Goal: Transaction & Acquisition: Book appointment/travel/reservation

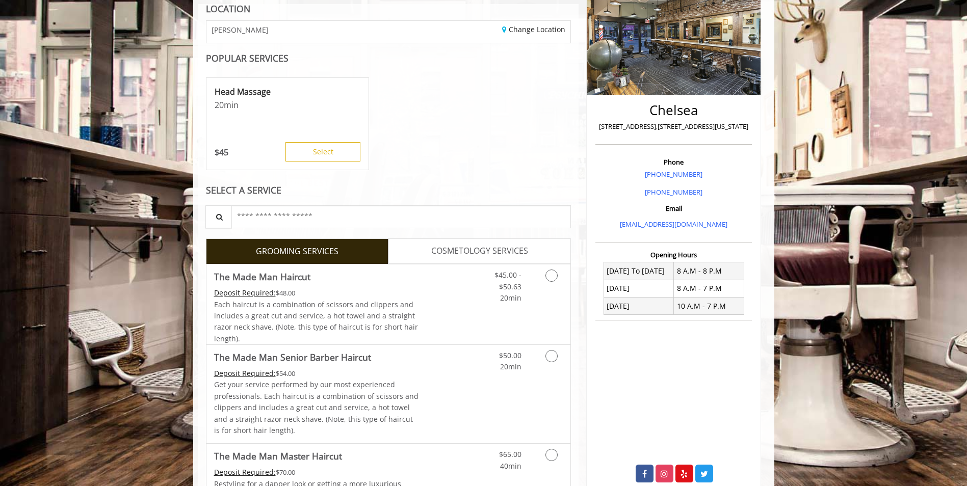
scroll to position [204, 0]
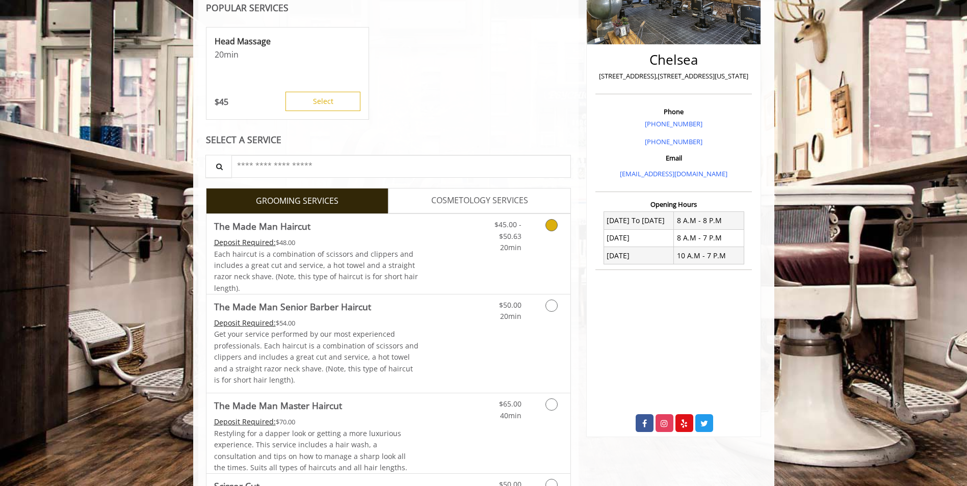
click at [548, 222] on icon "Grooming services" at bounding box center [551, 225] width 12 height 12
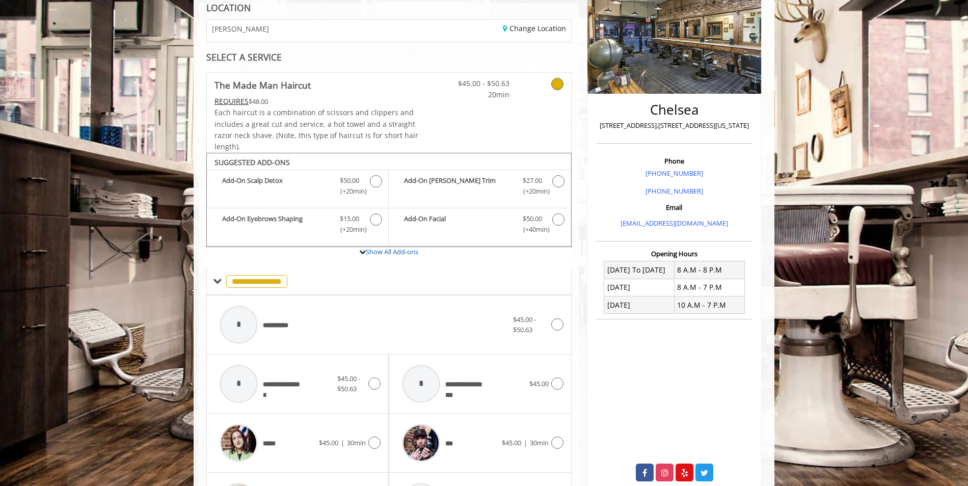
scroll to position [301, 0]
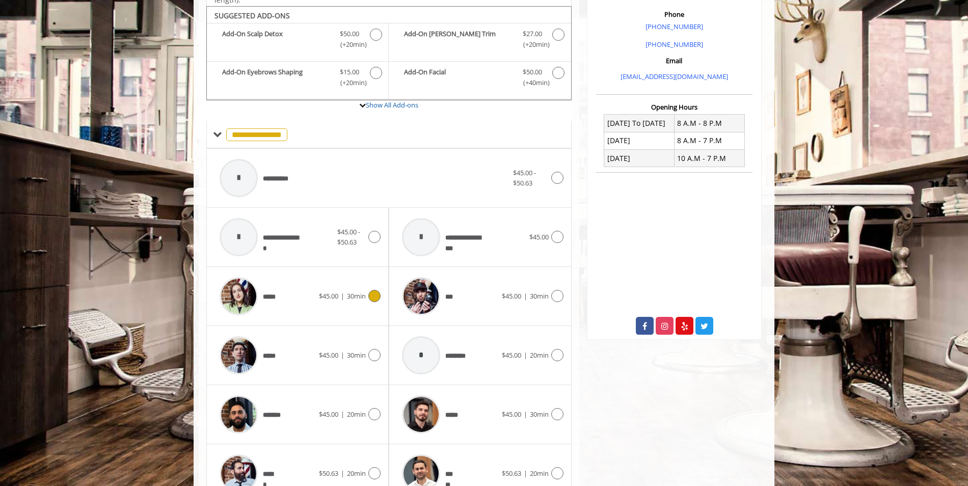
click at [376, 290] on icon at bounding box center [374, 296] width 12 height 12
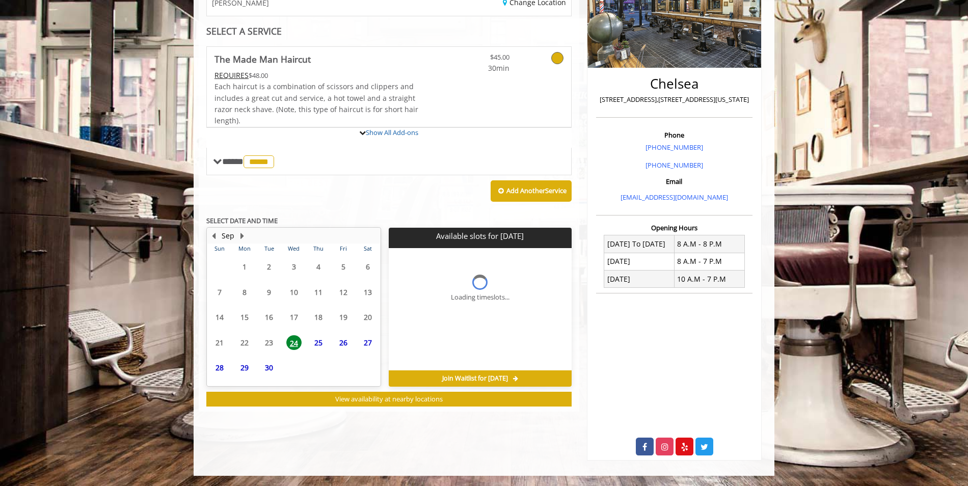
scroll to position [200, 0]
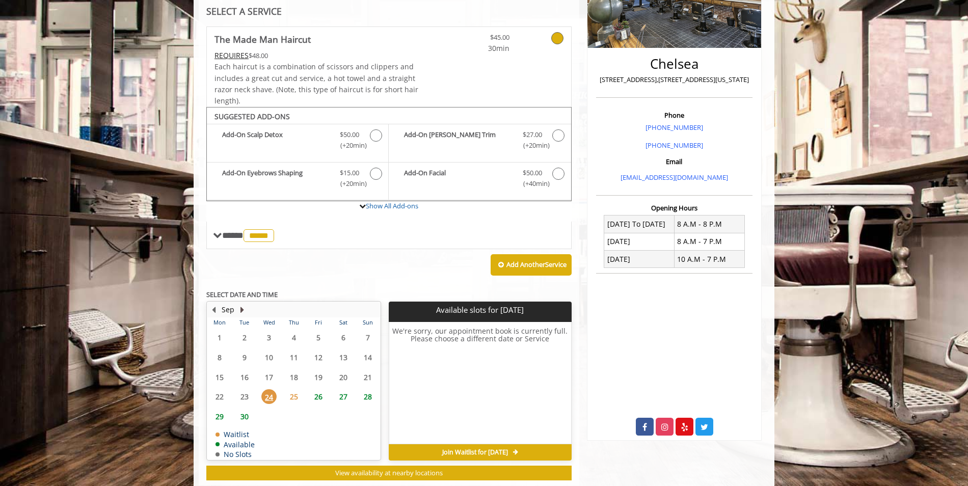
click at [242, 304] on button "Next Month" at bounding box center [242, 309] width 8 height 11
click at [214, 304] on button "Previous Month" at bounding box center [213, 309] width 8 height 11
click at [317, 389] on span "26" at bounding box center [318, 396] width 15 height 15
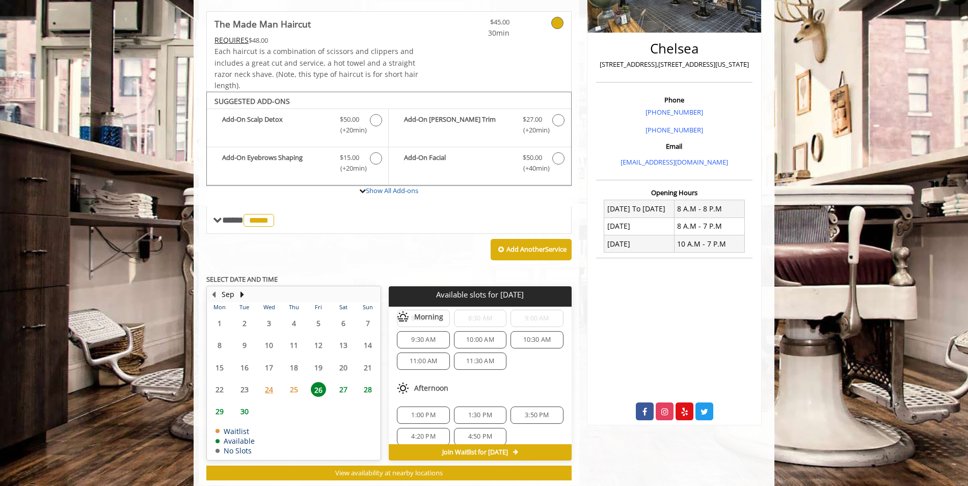
scroll to position [0, 0]
click at [482, 340] on span "8:30 AM" at bounding box center [480, 344] width 24 height 8
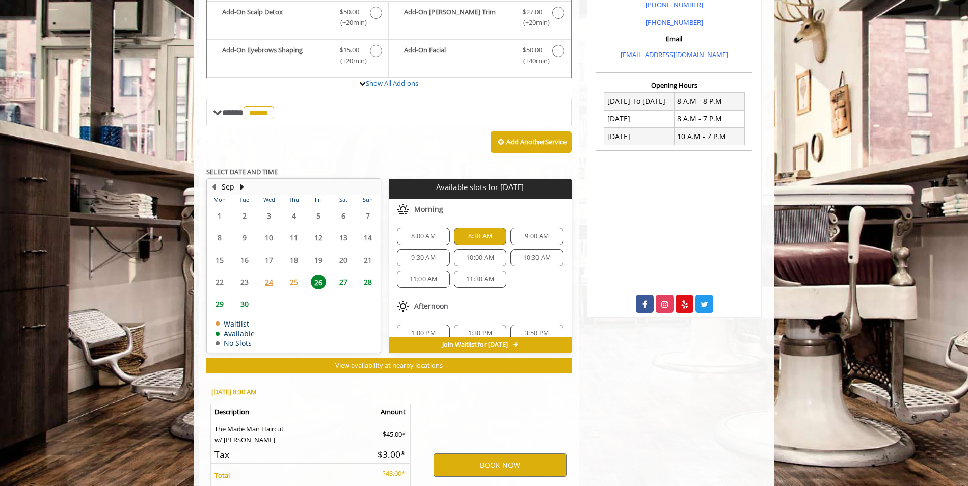
scroll to position [383, 0]
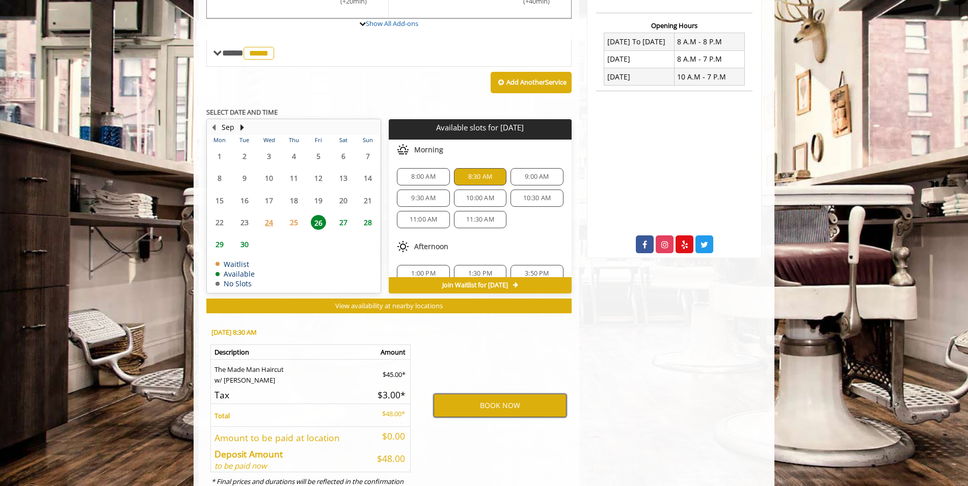
click at [497, 394] on button "BOOK NOW" at bounding box center [500, 405] width 133 height 23
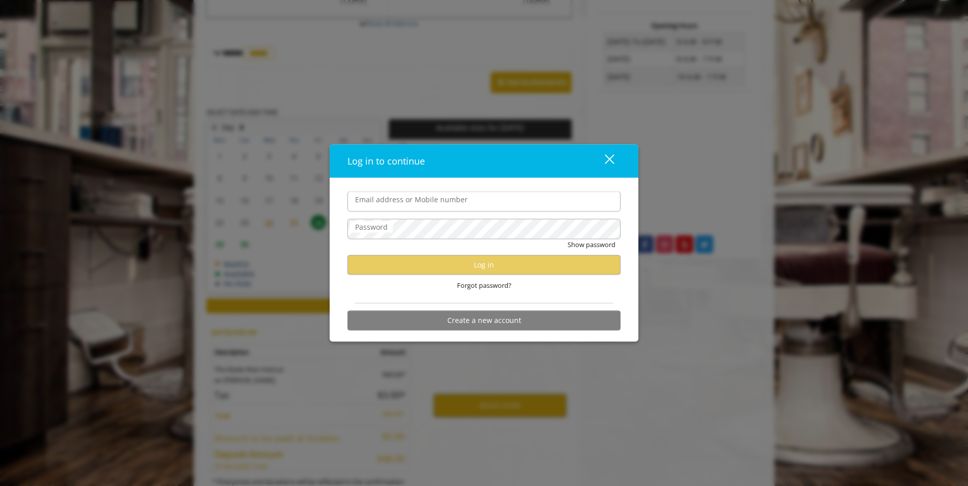
click at [402, 207] on input "Email address or Mobile number" at bounding box center [484, 202] width 273 height 20
type input "**********"
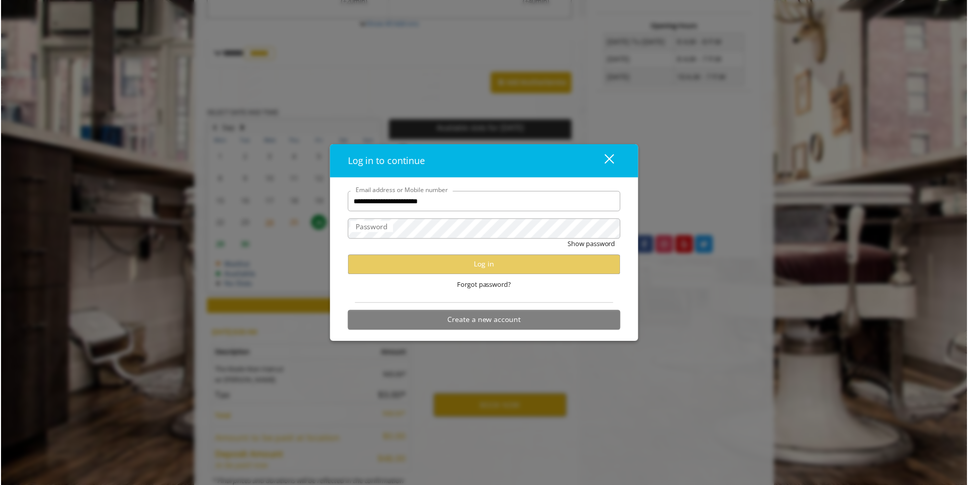
scroll to position [0, 0]
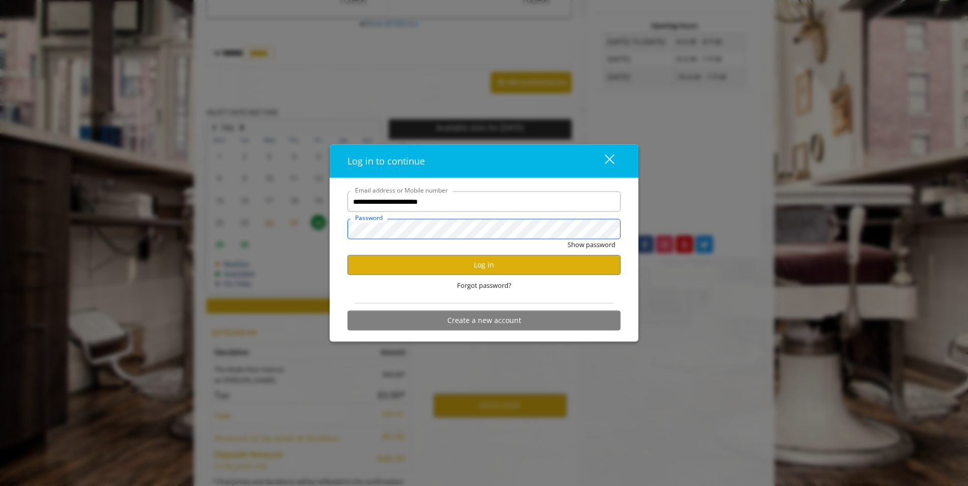
click at [568, 240] on button "Show password" at bounding box center [592, 245] width 48 height 11
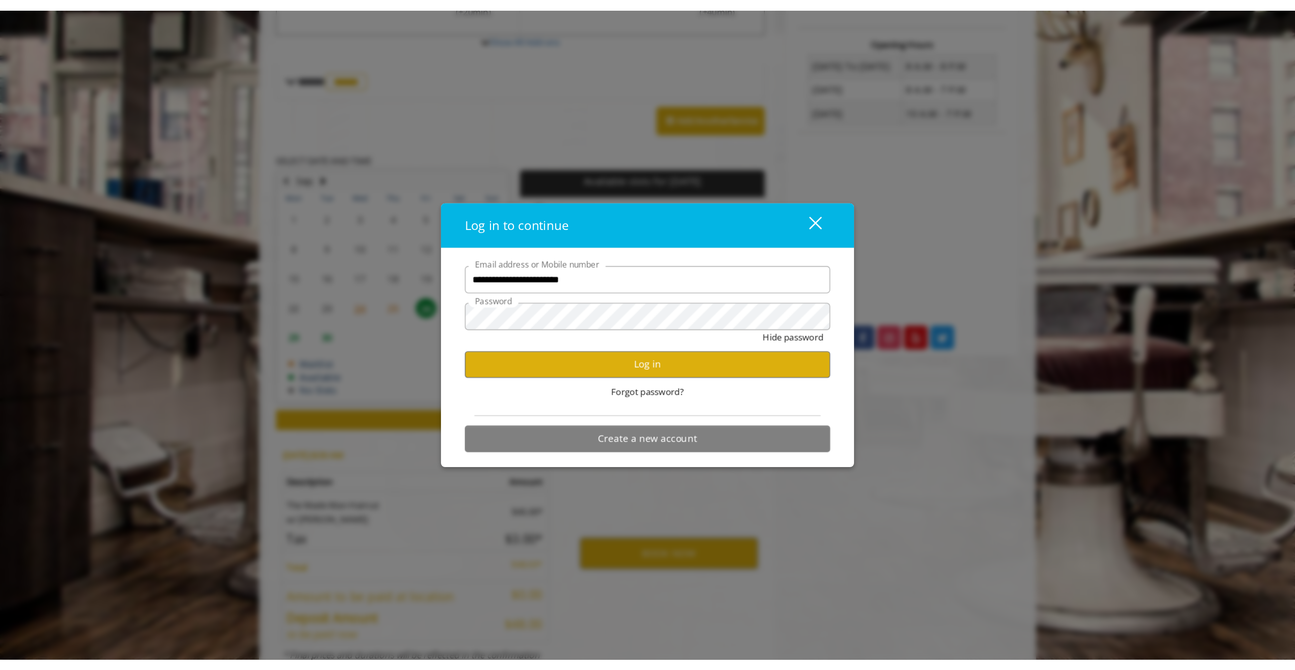
scroll to position [203, 0]
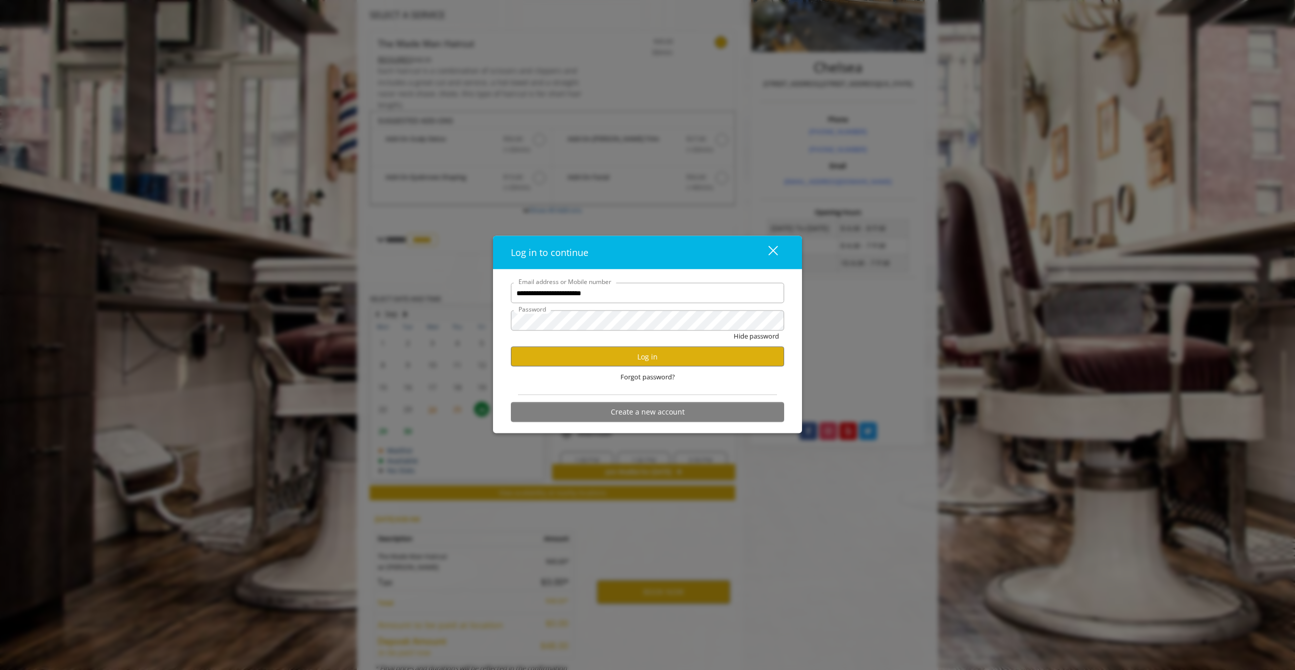
click at [785, 247] on div "Log in to continue close" at bounding box center [647, 253] width 309 height 34
click at [773, 254] on div "close dialog" at bounding box center [773, 251] width 10 height 10
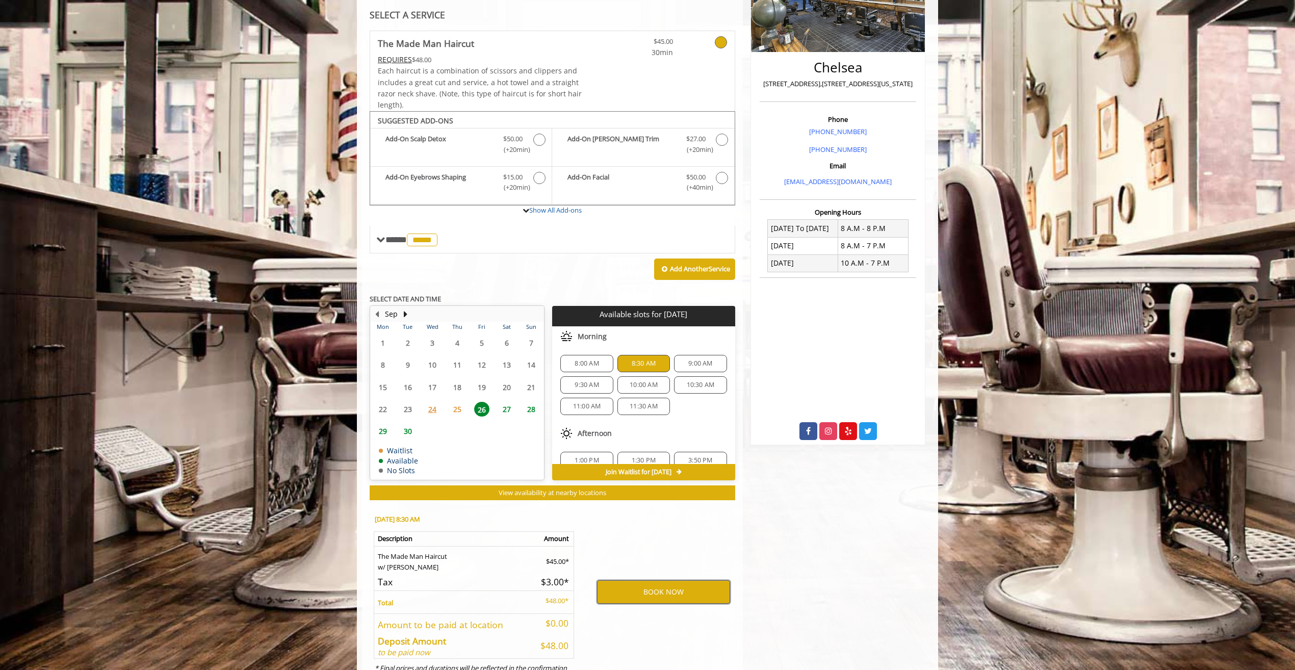
click at [650, 486] on button "BOOK NOW" at bounding box center [663, 591] width 133 height 23
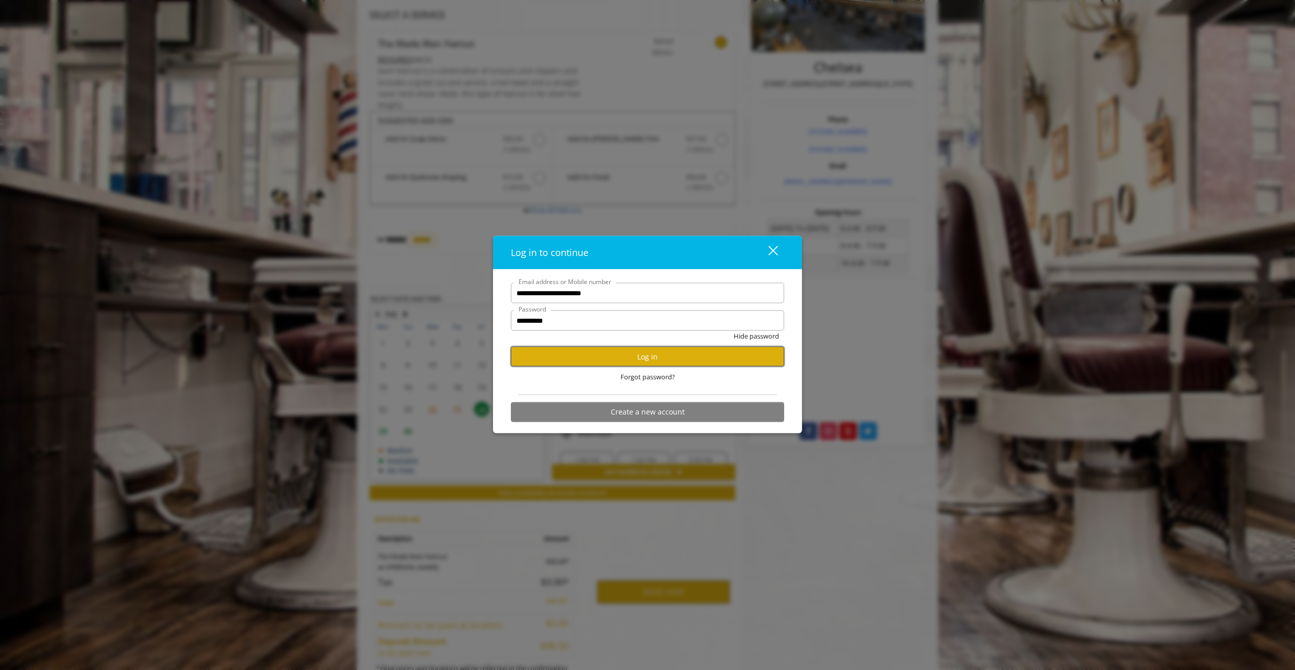
click at [654, 356] on button "Log in" at bounding box center [647, 357] width 273 height 20
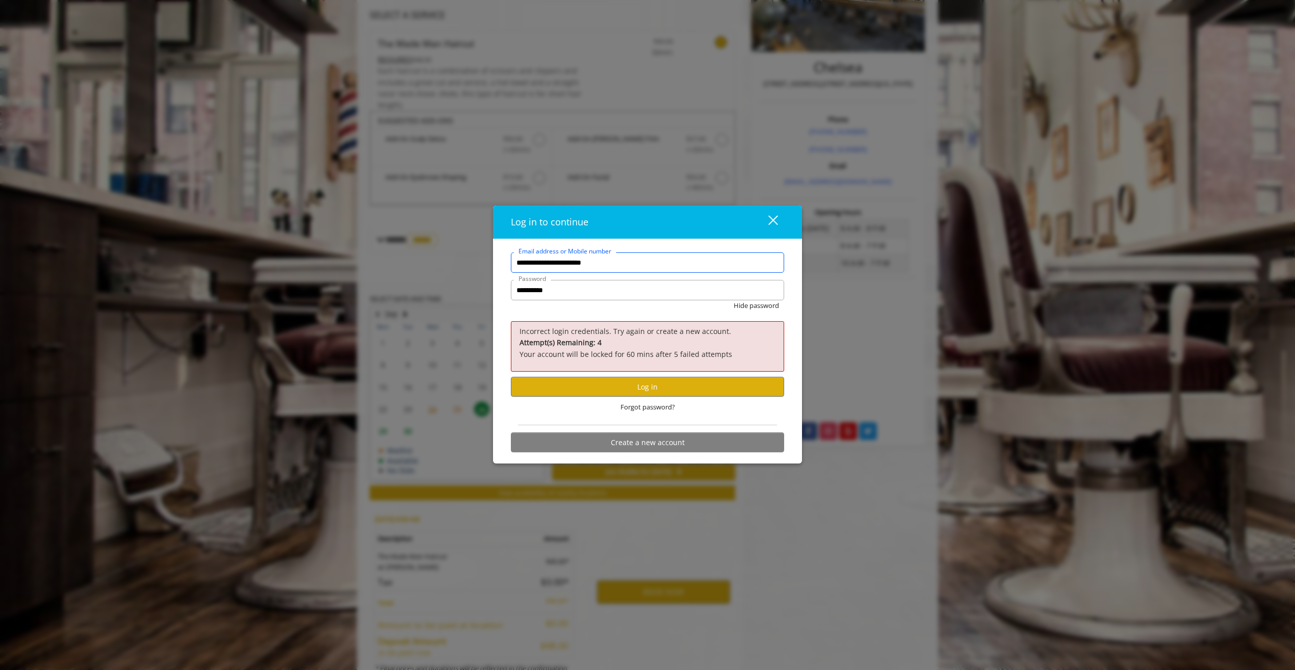
drag, startPoint x: 612, startPoint y: 270, endPoint x: 491, endPoint y: 278, distance: 121.1
click at [491, 278] on div "**********" at bounding box center [647, 335] width 1295 height 670
type input "**********"
click at [628, 401] on div "Forgot password?" at bounding box center [647, 407] width 273 height 21
click at [633, 389] on button "Log in" at bounding box center [647, 387] width 273 height 20
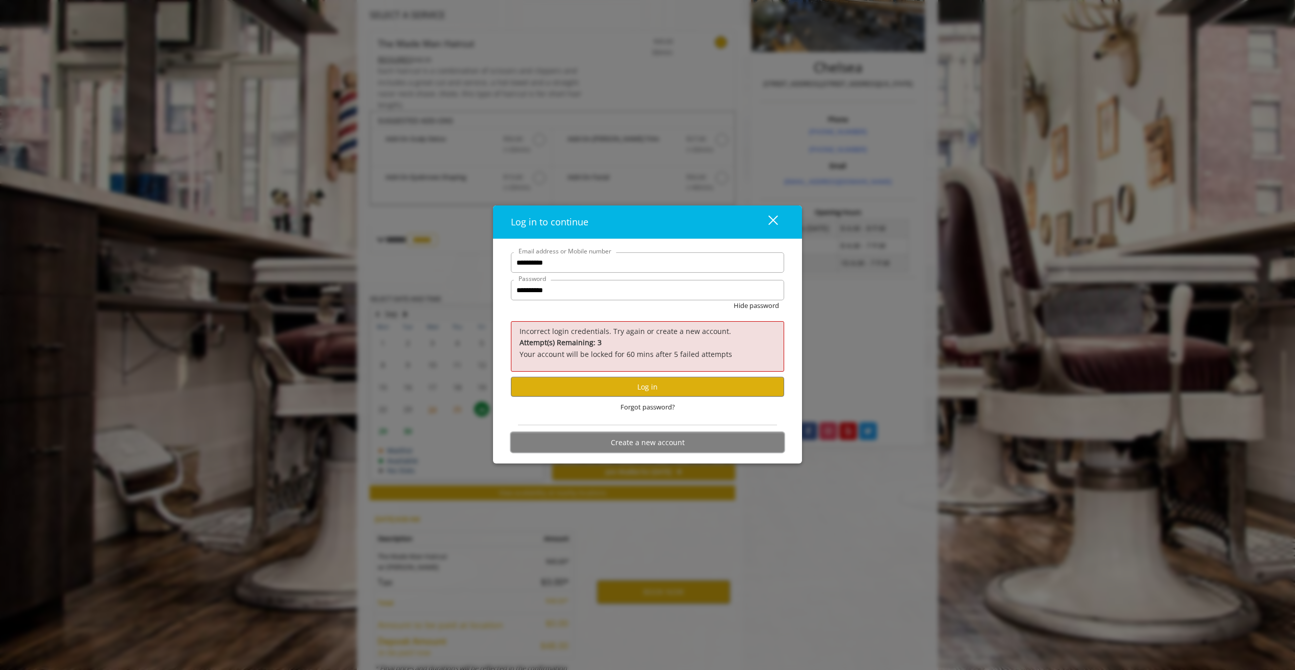
click at [650, 438] on button "Create a new account" at bounding box center [647, 442] width 273 height 20
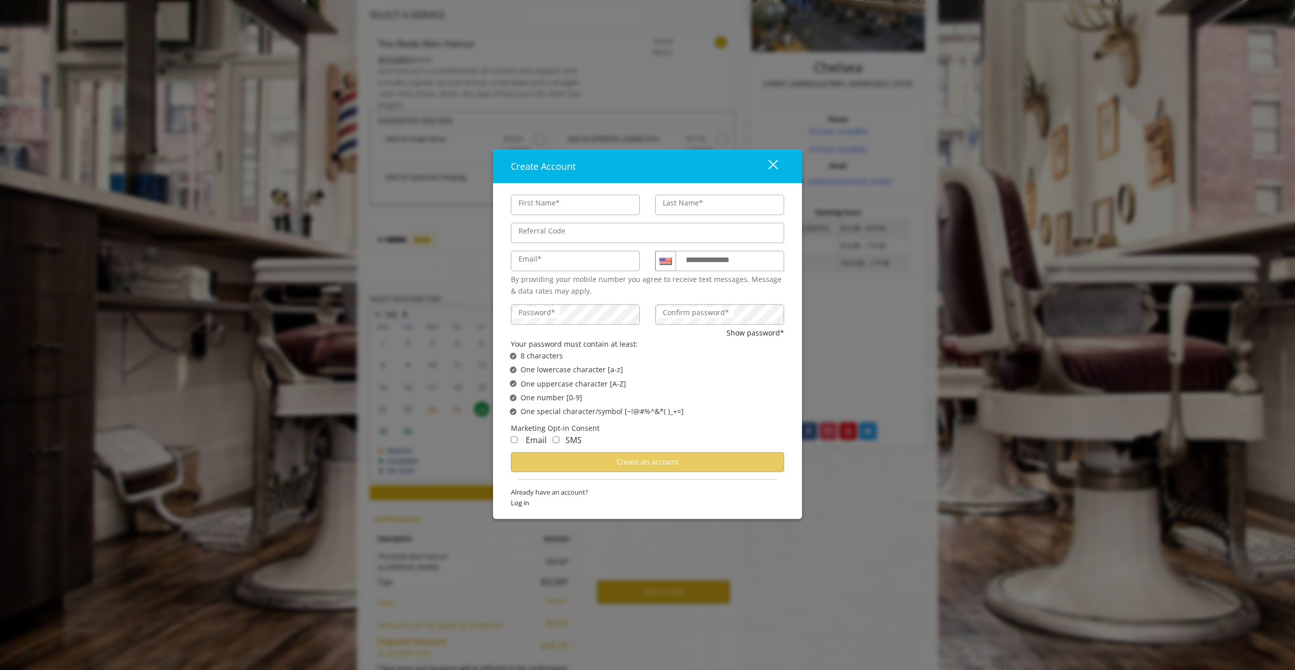
click at [772, 173] on button "close" at bounding box center [766, 166] width 35 height 21
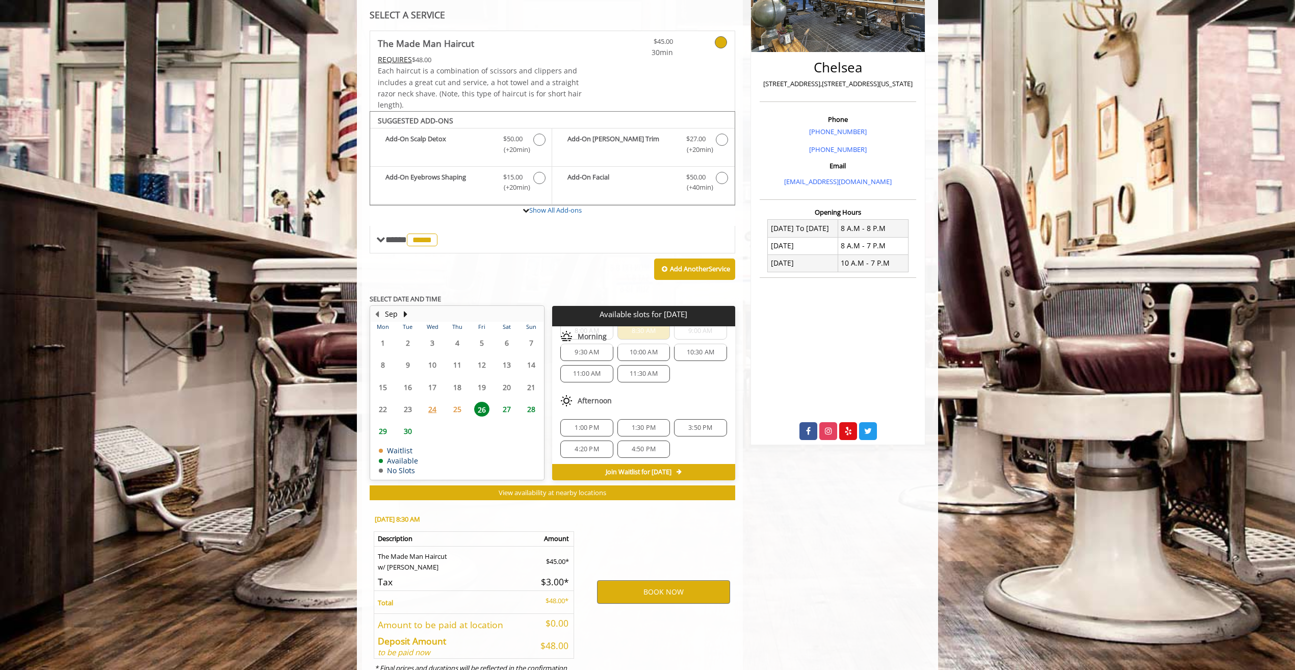
scroll to position [0, 0]
click at [656, 486] on button "BOOK NOW" at bounding box center [663, 591] width 133 height 23
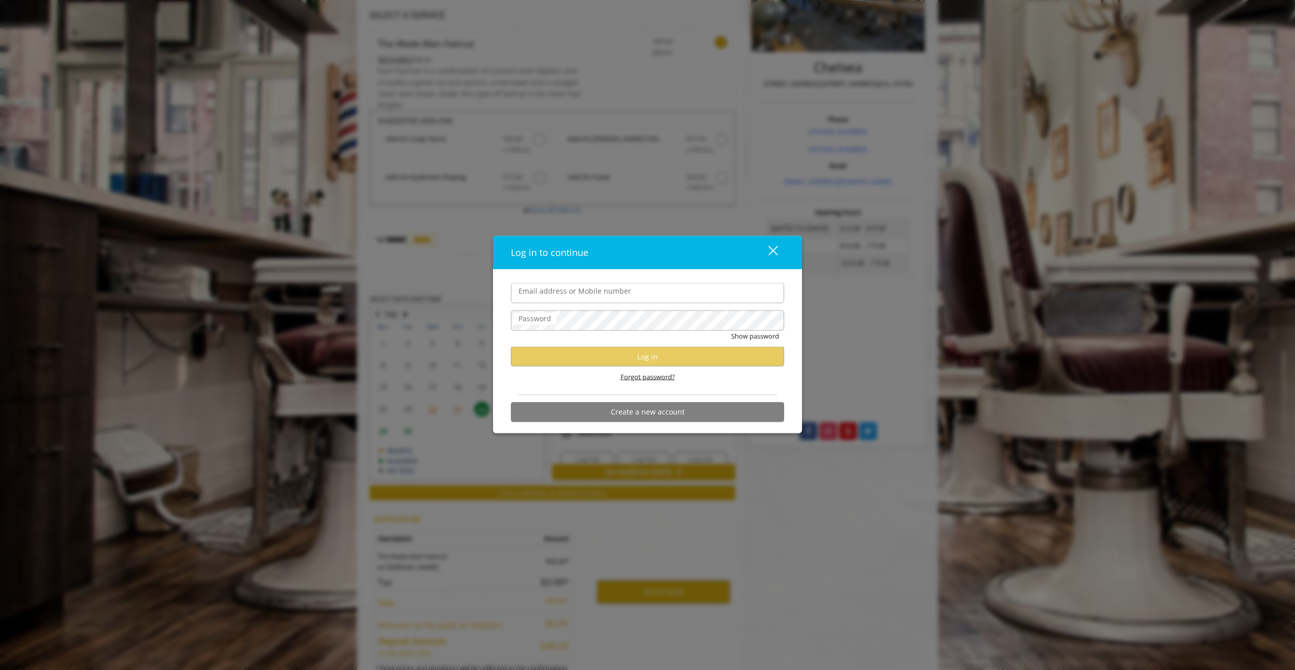
click at [642, 376] on span "Forgot password?" at bounding box center [647, 377] width 55 height 11
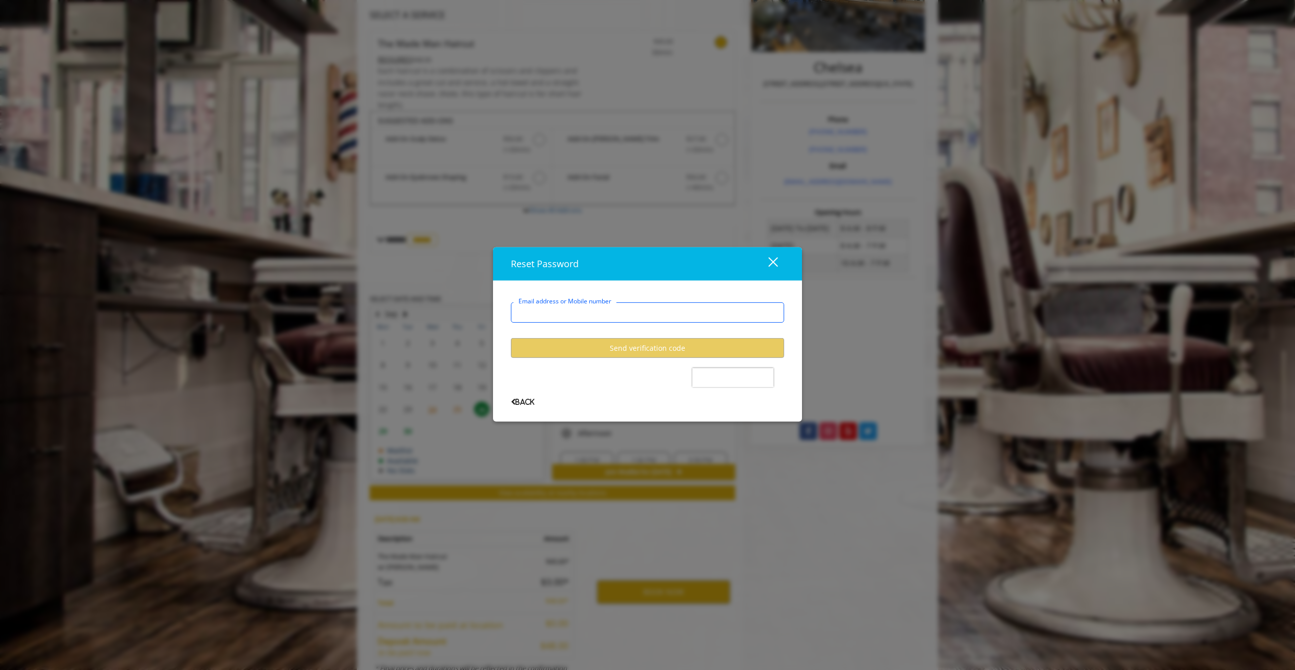
click at [582, 312] on input "Email address or Mobile number" at bounding box center [647, 312] width 273 height 20
type input "**********"
click at [666, 352] on button "Send verification code" at bounding box center [647, 348] width 273 height 20
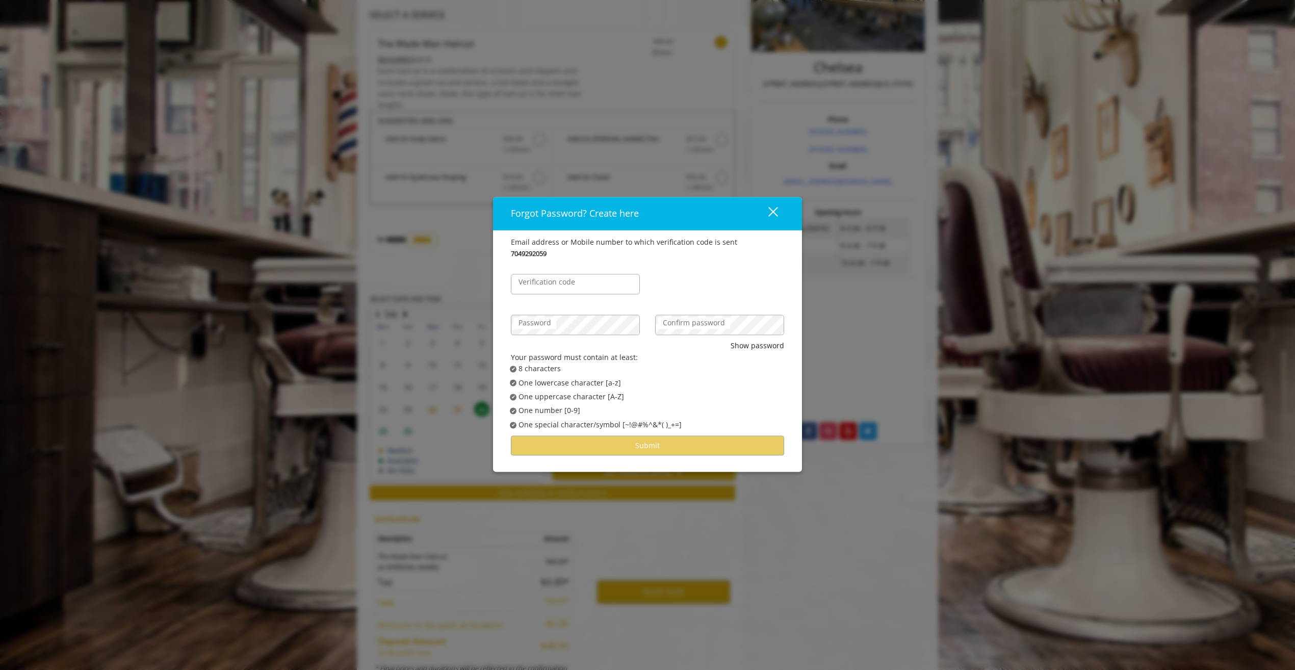
click at [543, 280] on label "Verification code" at bounding box center [546, 282] width 67 height 11
click at [543, 280] on input "Verification code" at bounding box center [575, 284] width 129 height 20
type input "******"
click at [548, 315] on div "Password" at bounding box center [575, 325] width 129 height 20
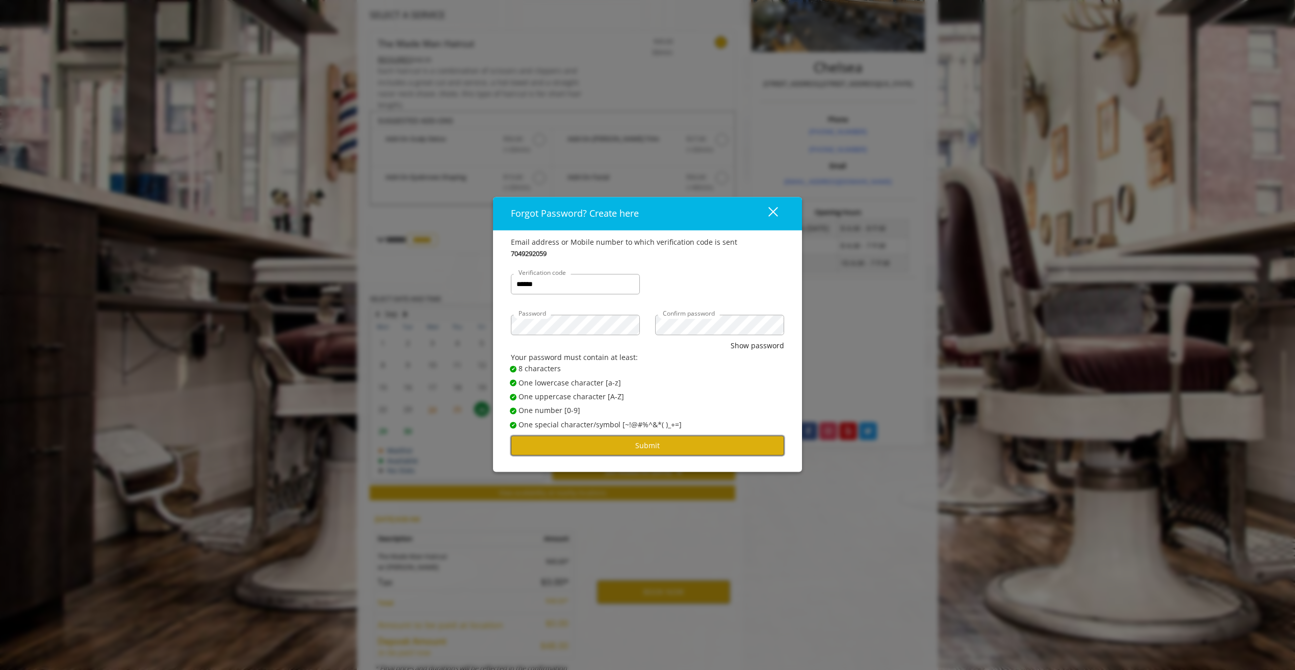
click at [607, 442] on button "Submit" at bounding box center [647, 446] width 273 height 20
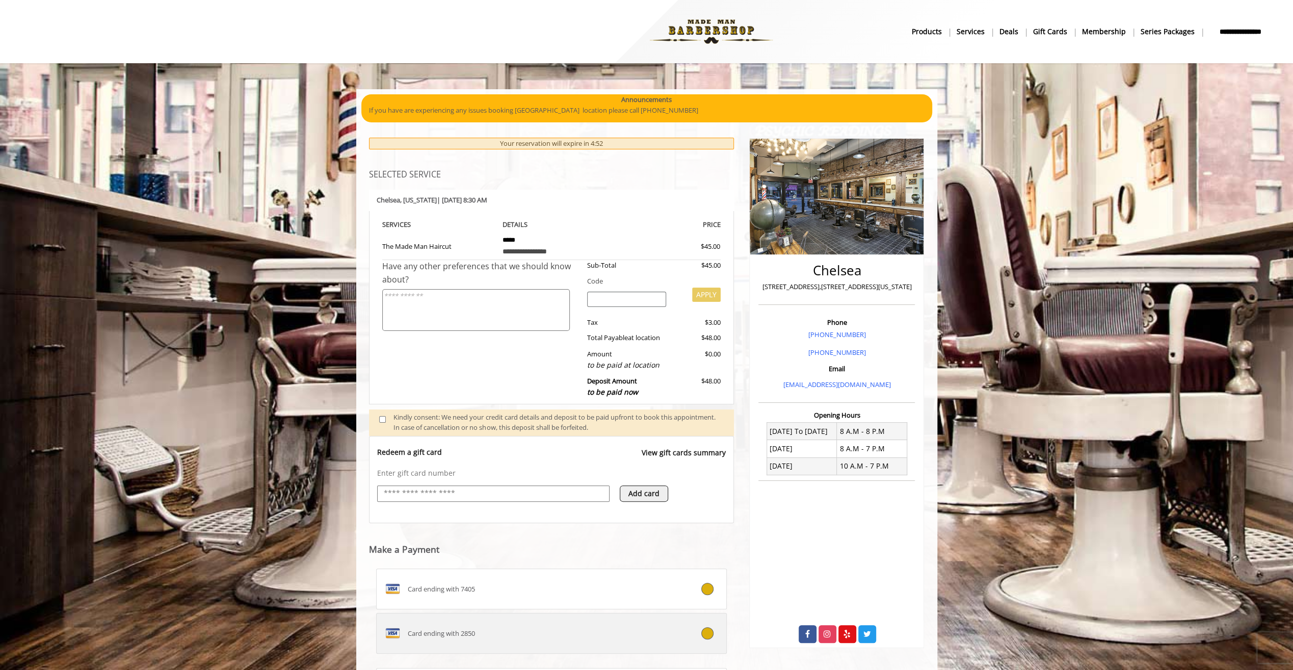
click at [680, 486] on div at bounding box center [697, 633] width 58 height 12
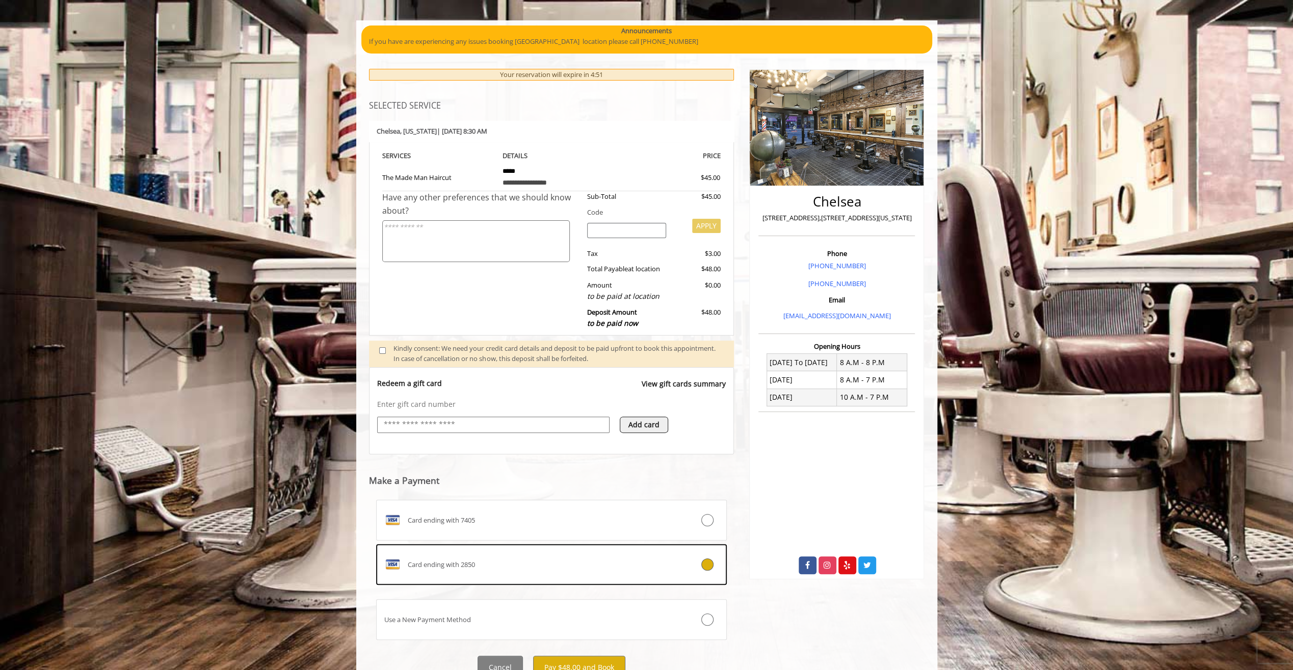
scroll to position [70, 0]
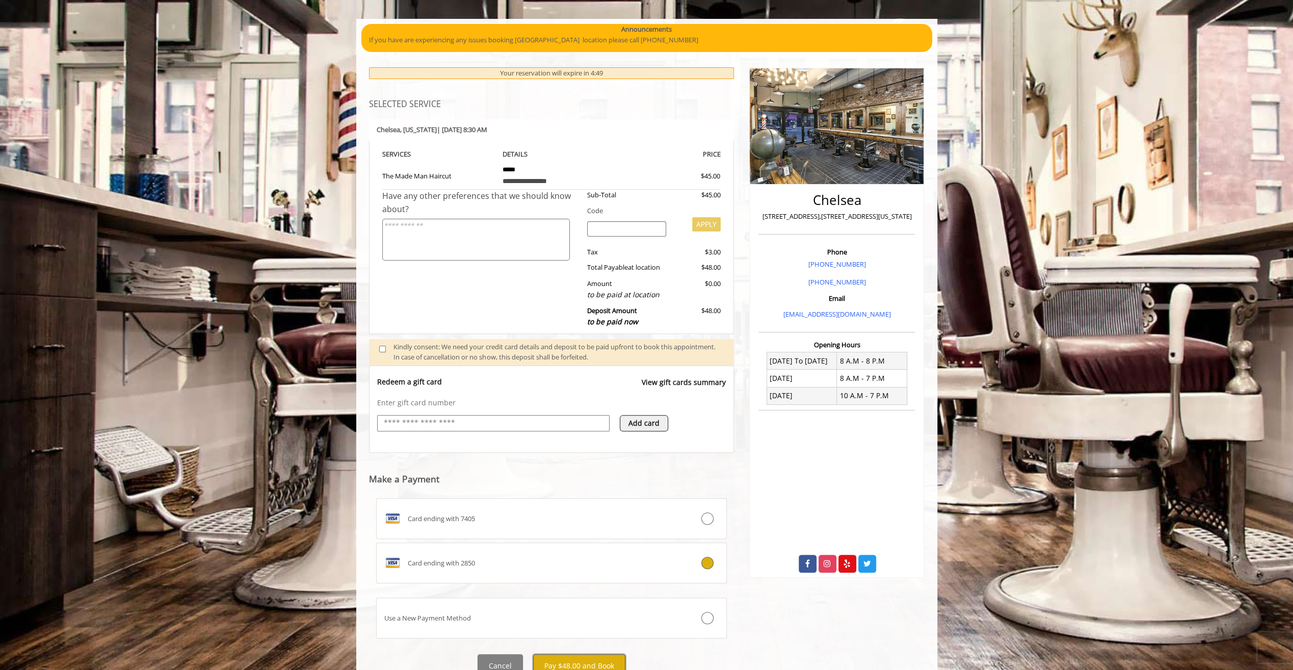
click at [573, 486] on button "Pay $48.00 and Book" at bounding box center [579, 665] width 92 height 23
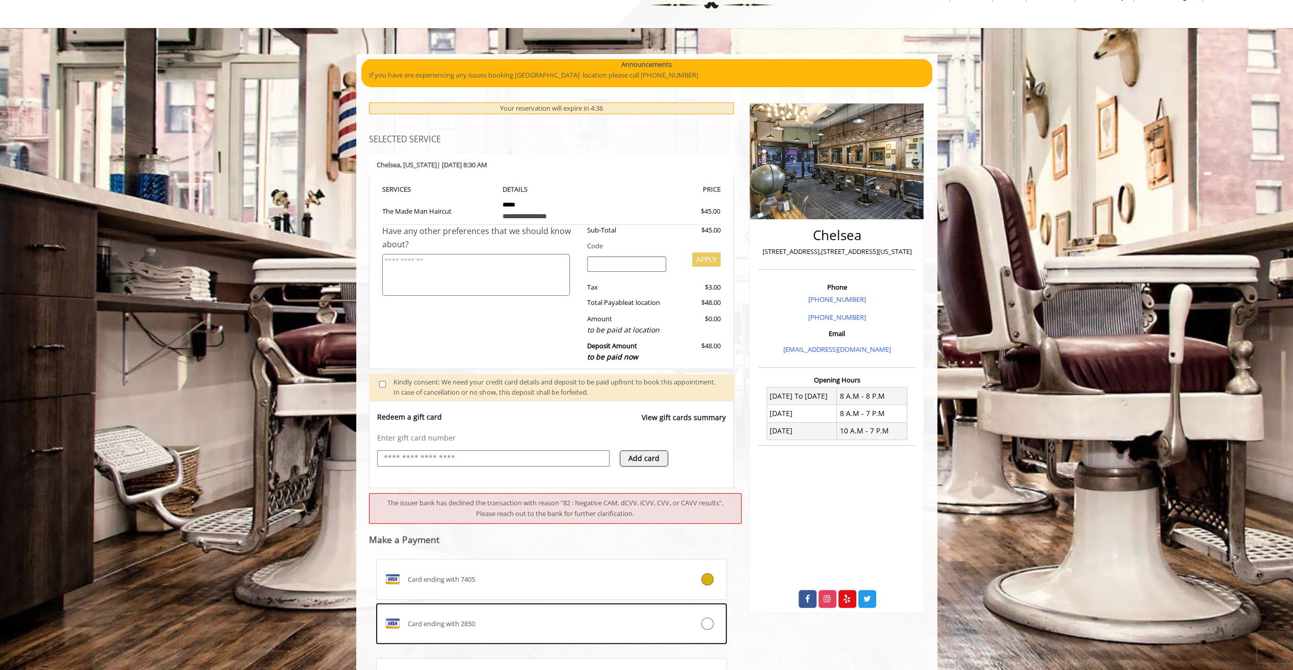
scroll to position [0, 0]
